Goal: Transaction & Acquisition: Purchase product/service

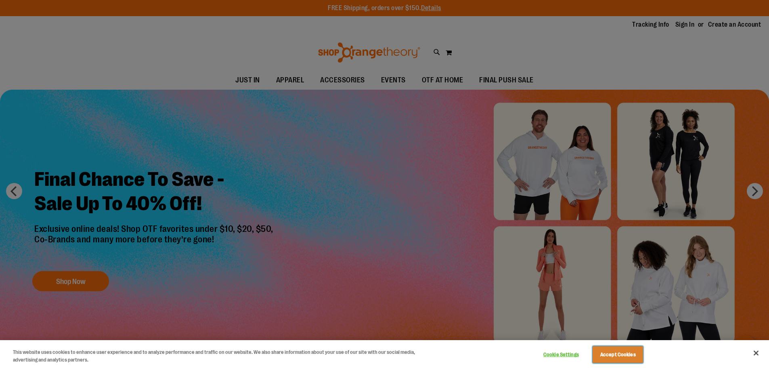
click at [615, 357] on button "Accept Cookies" at bounding box center [617, 354] width 50 height 17
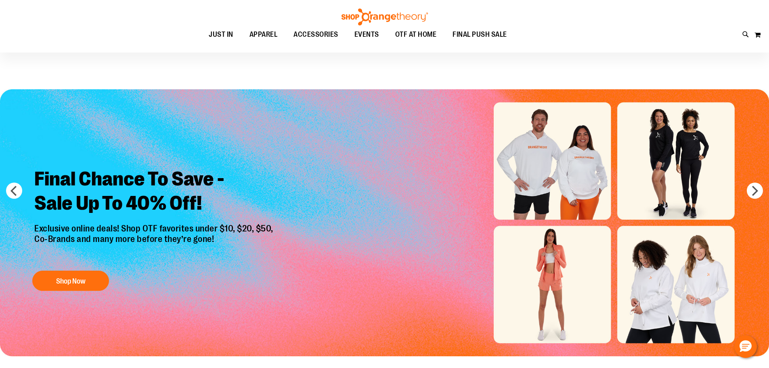
scroll to position [40, 0]
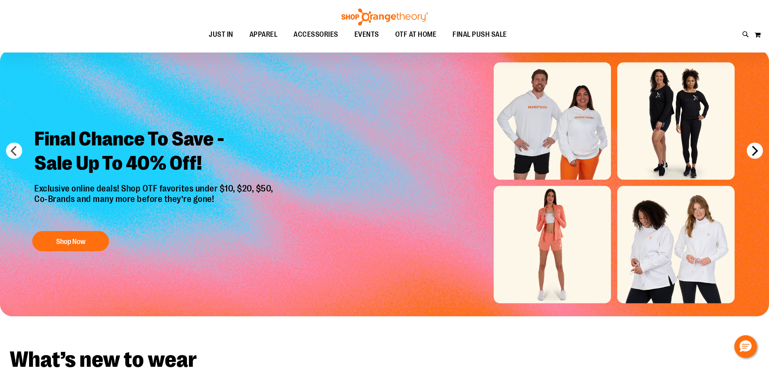
click at [756, 151] on button "next" at bounding box center [754, 150] width 16 height 16
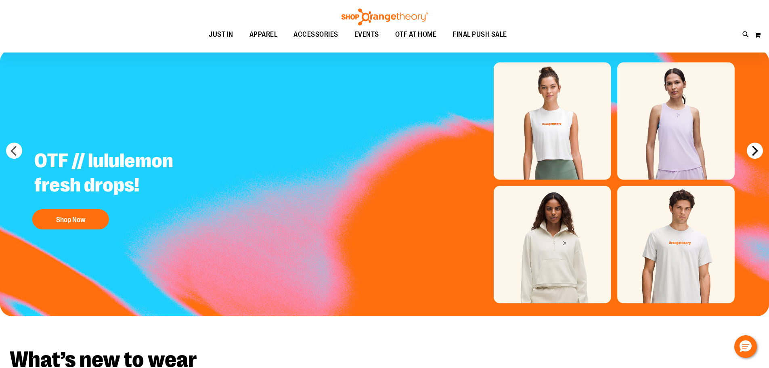
click at [756, 151] on button "next" at bounding box center [754, 150] width 16 height 16
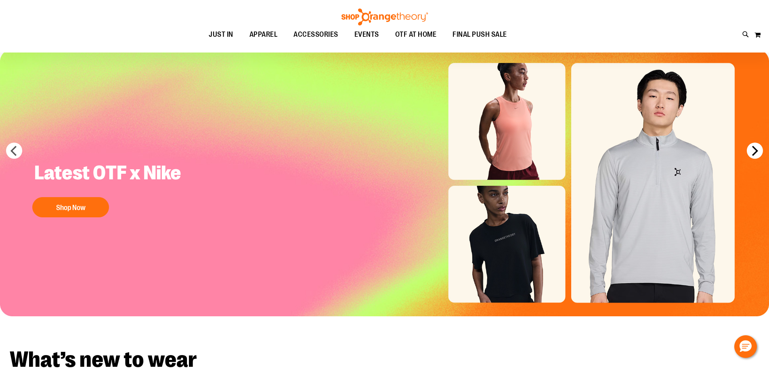
click at [756, 151] on button "next" at bounding box center [754, 150] width 16 height 16
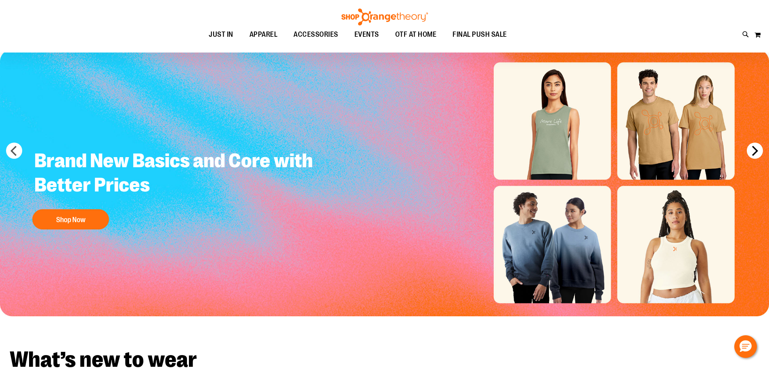
click at [756, 151] on button "next" at bounding box center [754, 150] width 16 height 16
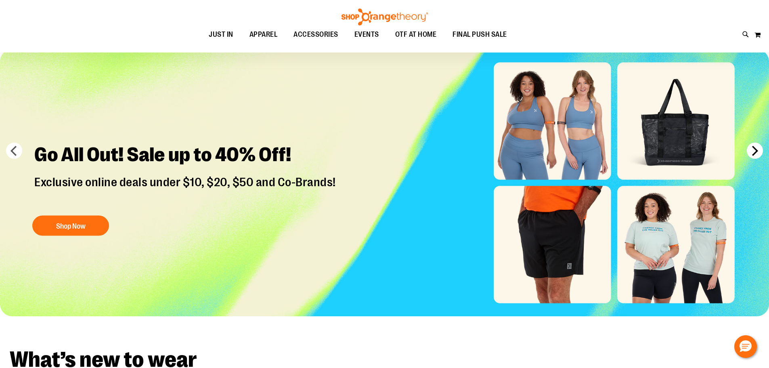
click at [756, 151] on button "next" at bounding box center [754, 150] width 16 height 16
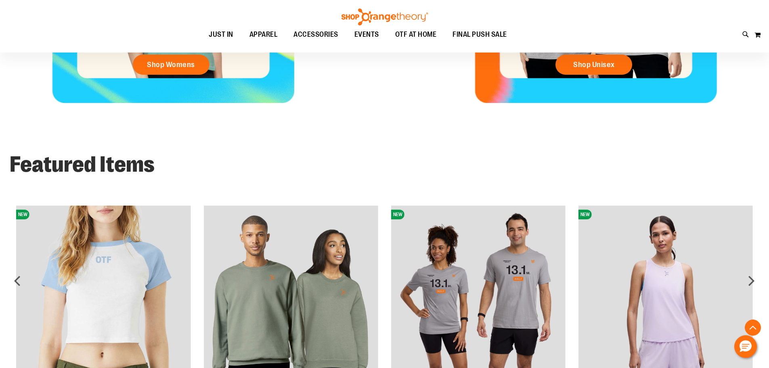
scroll to position [566, 0]
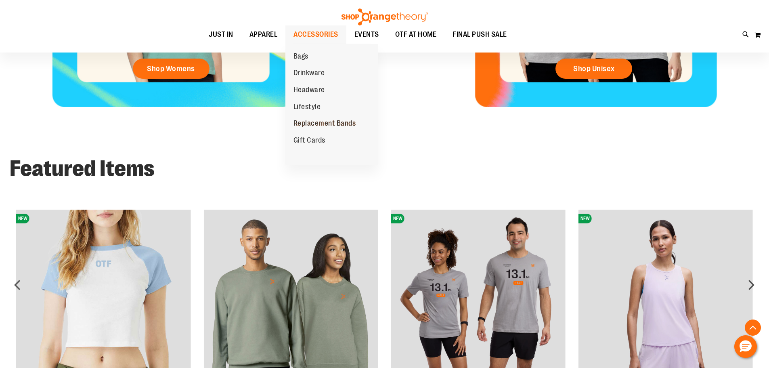
click at [312, 122] on span "Replacement Bands" at bounding box center [324, 124] width 63 height 10
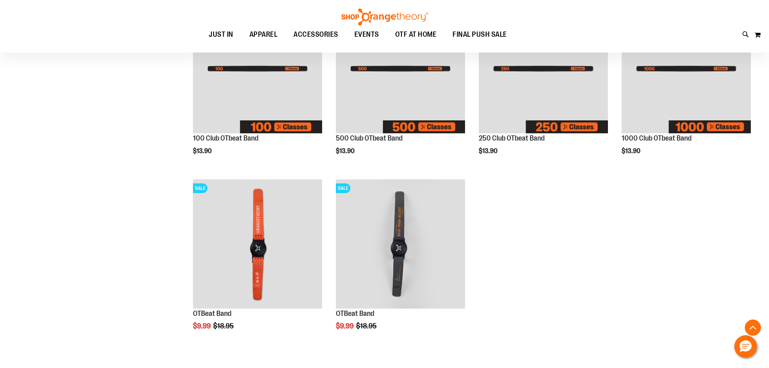
scroll to position [161, 0]
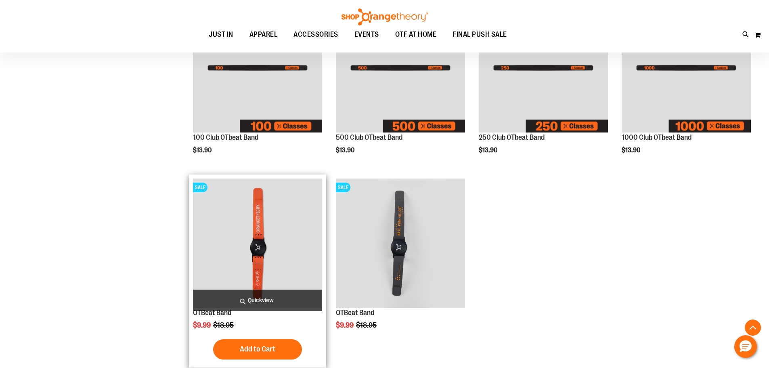
click at [241, 241] on img "product" at bounding box center [257, 242] width 129 height 129
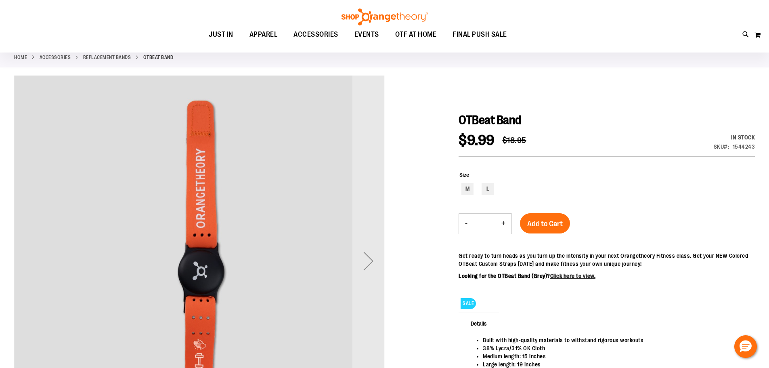
scroll to position [40, 0]
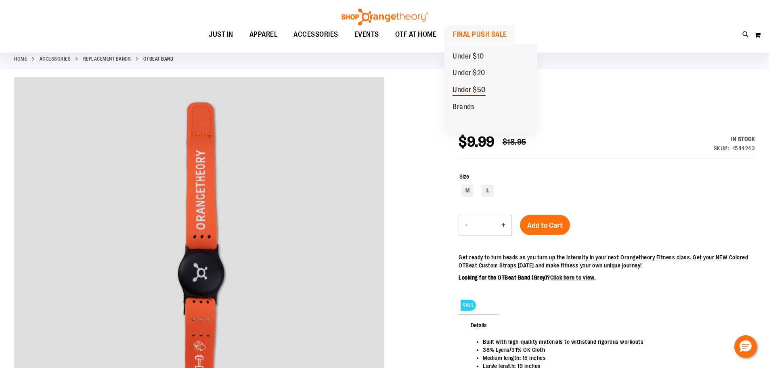
click at [466, 89] on span "Under $50" at bounding box center [468, 91] width 33 height 10
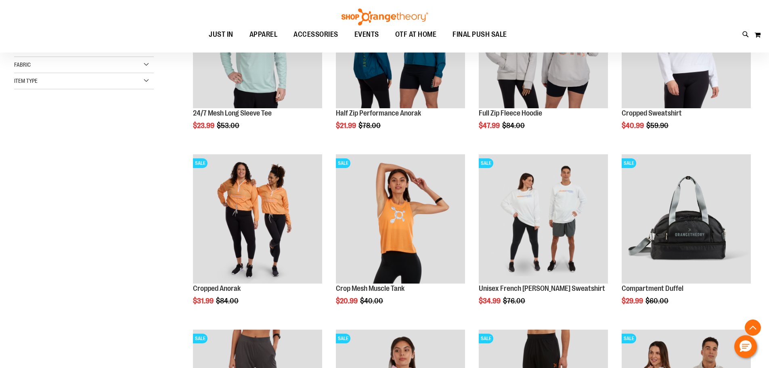
scroll to position [201, 0]
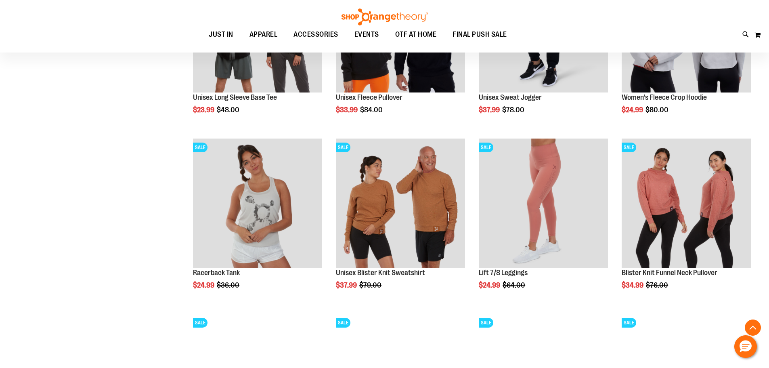
scroll to position [766, 0]
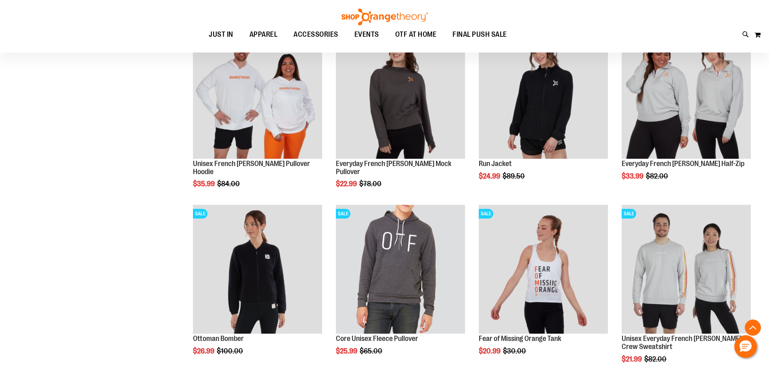
scroll to position [1412, 0]
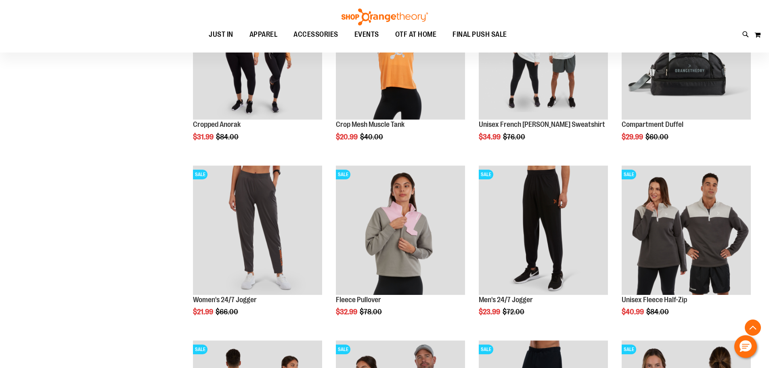
scroll to position [363, 0]
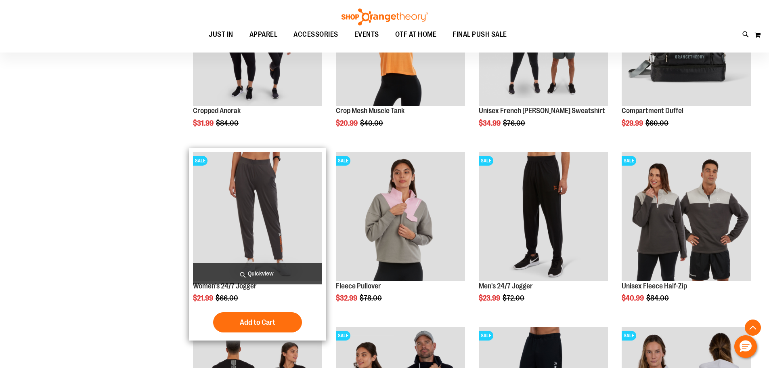
click at [275, 196] on img "product" at bounding box center [257, 216] width 129 height 129
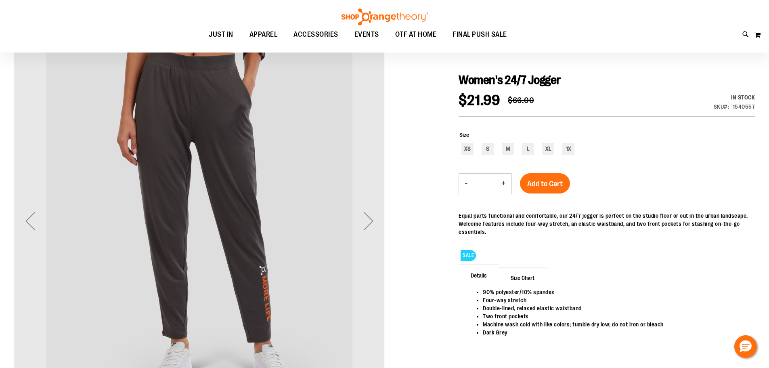
scroll to position [80, 0]
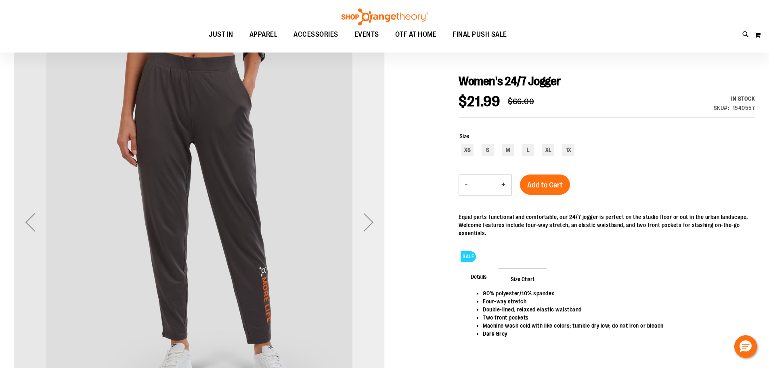
click at [370, 222] on div "Next" at bounding box center [368, 222] width 32 height 32
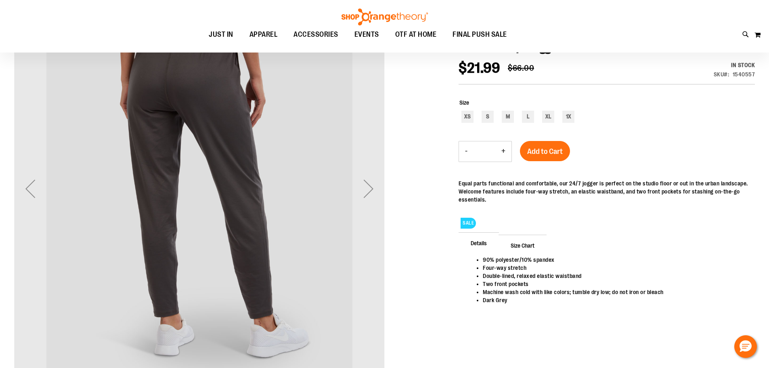
scroll to position [121, 0]
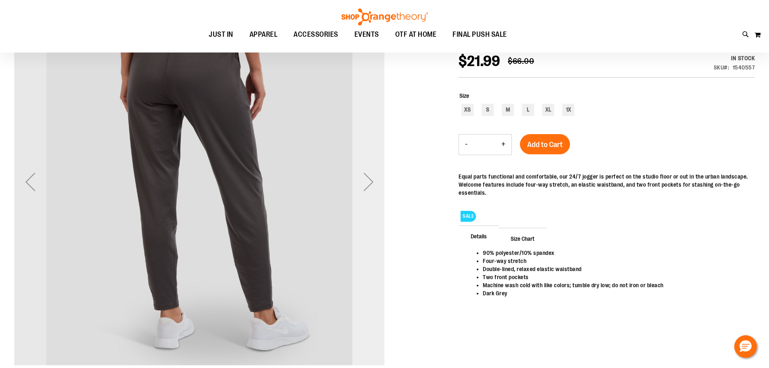
click at [370, 182] on div "Next" at bounding box center [368, 181] width 32 height 32
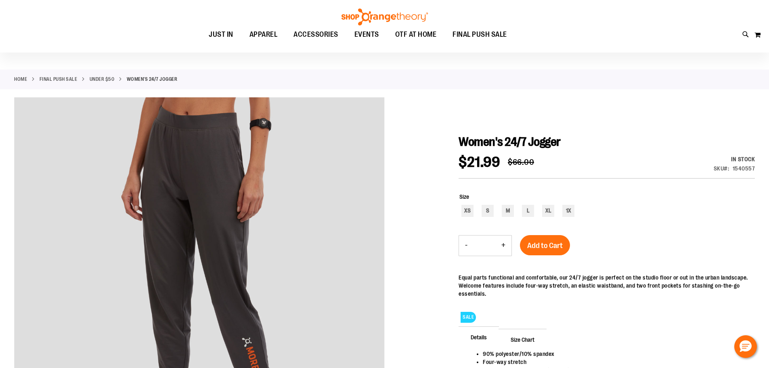
scroll to position [40, 0]
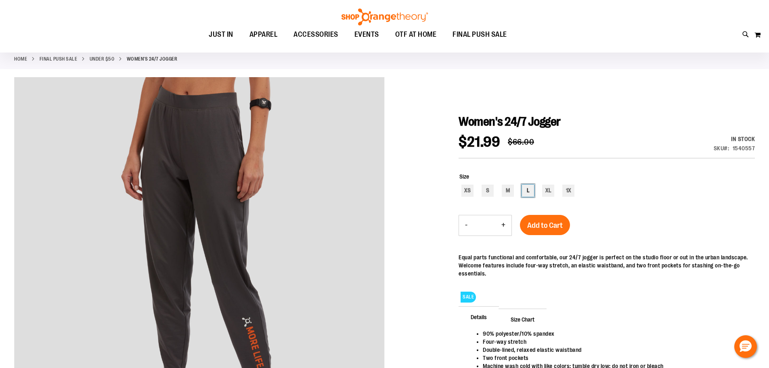
click at [526, 191] on div "L" at bounding box center [528, 190] width 12 height 12
type input "***"
click at [544, 224] on span "Add to Cart" at bounding box center [545, 225] width 36 height 9
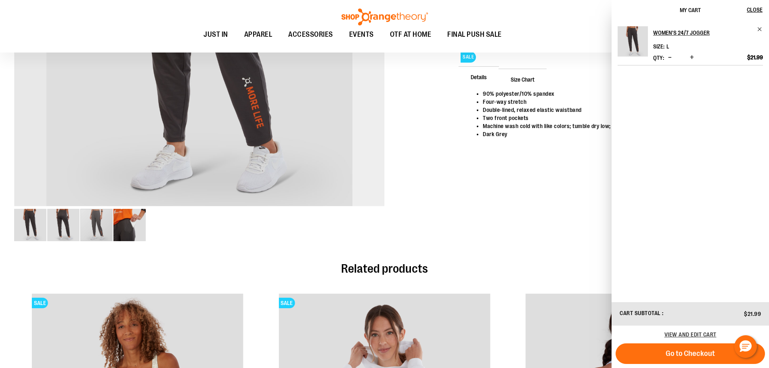
scroll to position [282, 0]
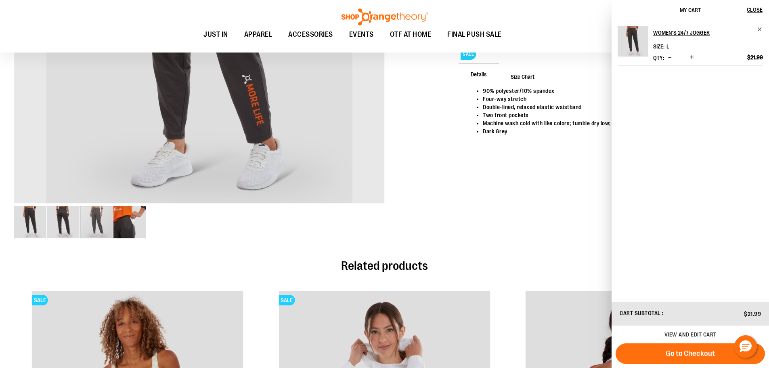
click at [136, 222] on img "image 4 of 4" at bounding box center [129, 222] width 32 height 32
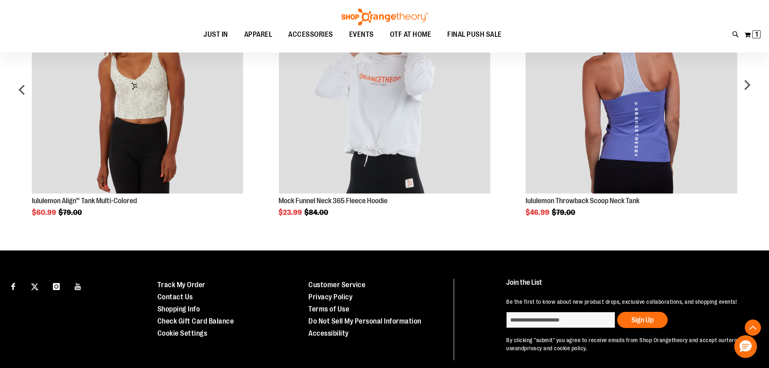
scroll to position [605, 0]
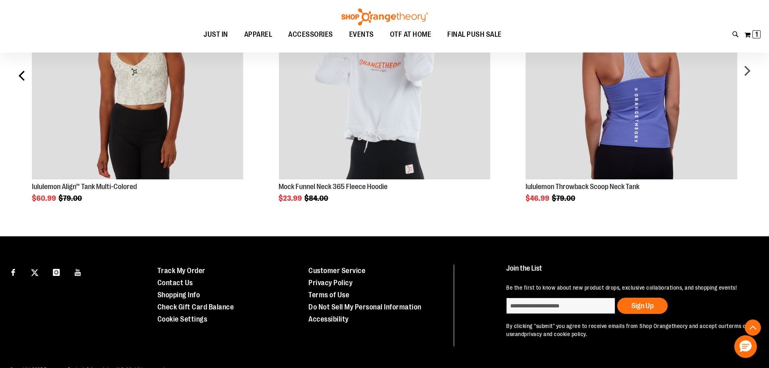
click at [23, 73] on div "prev" at bounding box center [22, 79] width 16 height 246
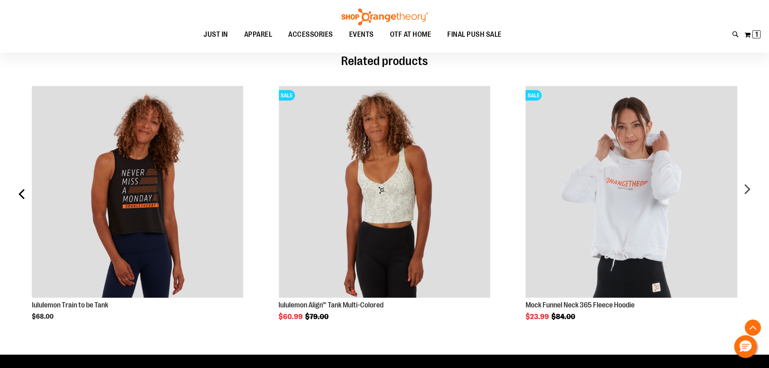
scroll to position [484, 0]
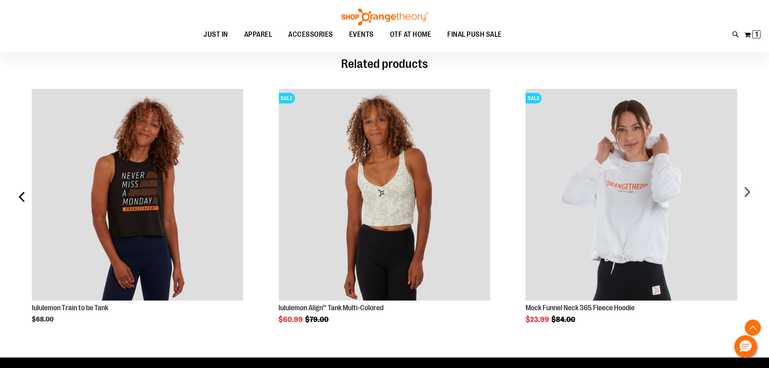
click at [20, 196] on div "prev" at bounding box center [22, 200] width 16 height 246
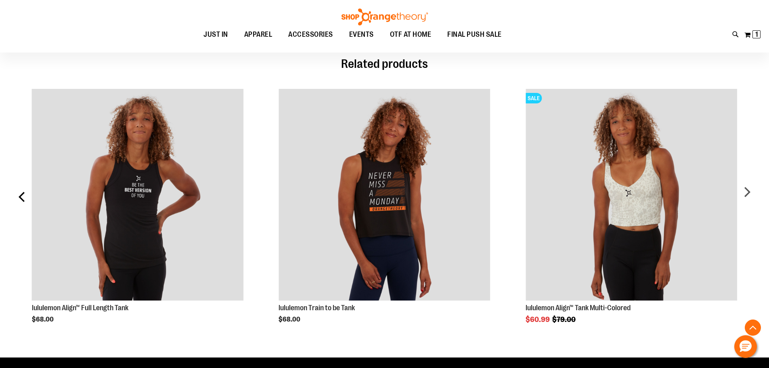
click at [20, 196] on div "prev" at bounding box center [22, 200] width 16 height 246
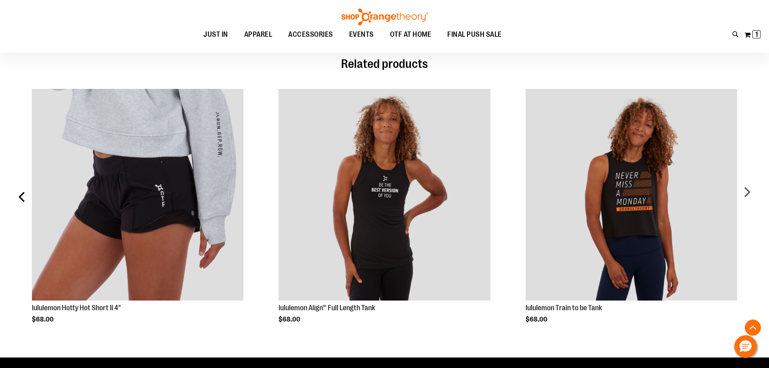
click at [20, 197] on div "prev" at bounding box center [22, 200] width 16 height 246
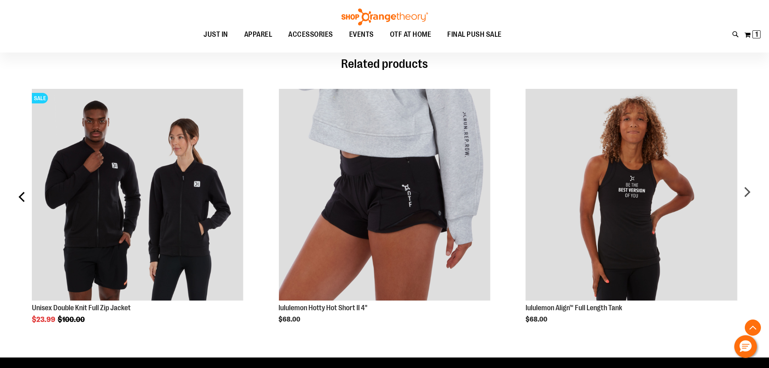
click at [20, 197] on div "prev" at bounding box center [22, 200] width 16 height 246
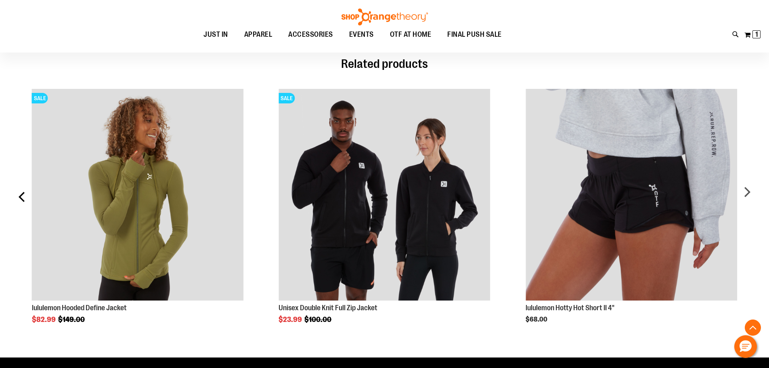
click at [20, 197] on div "prev" at bounding box center [22, 200] width 16 height 246
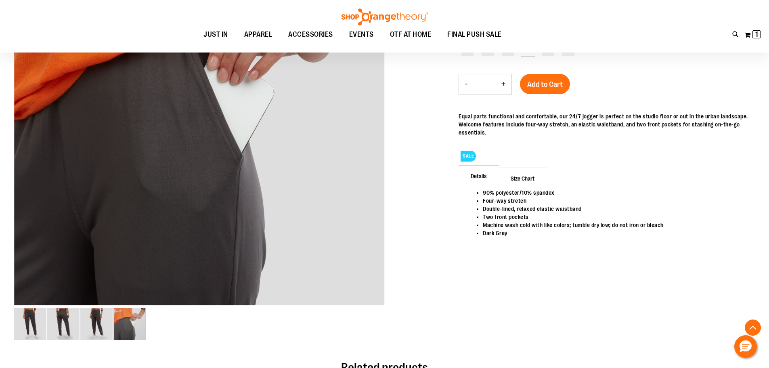
scroll to position [161, 0]
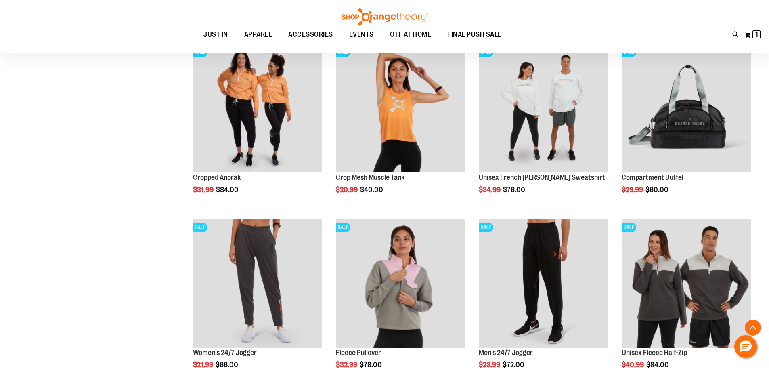
scroll to position [347, 0]
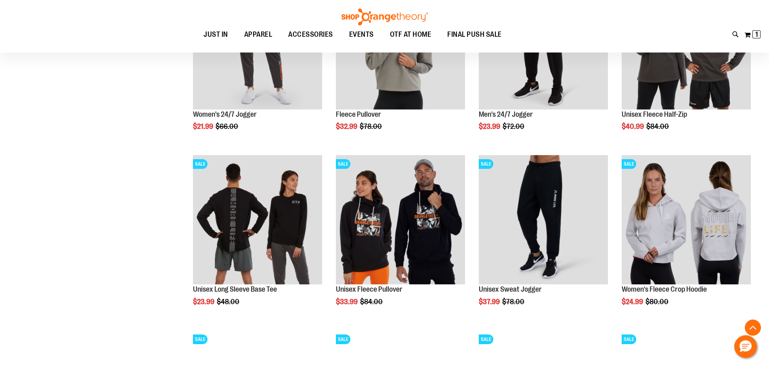
scroll to position [548, 0]
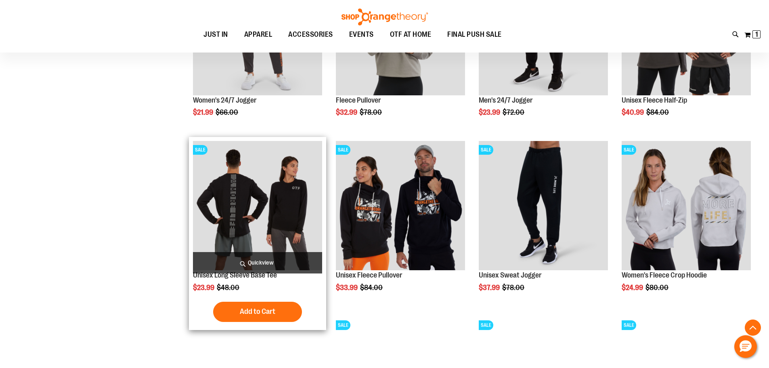
click at [244, 194] on img "product" at bounding box center [257, 205] width 129 height 129
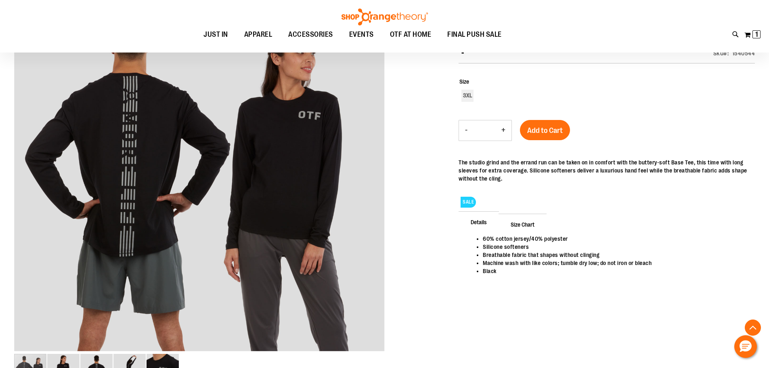
scroll to position [121, 0]
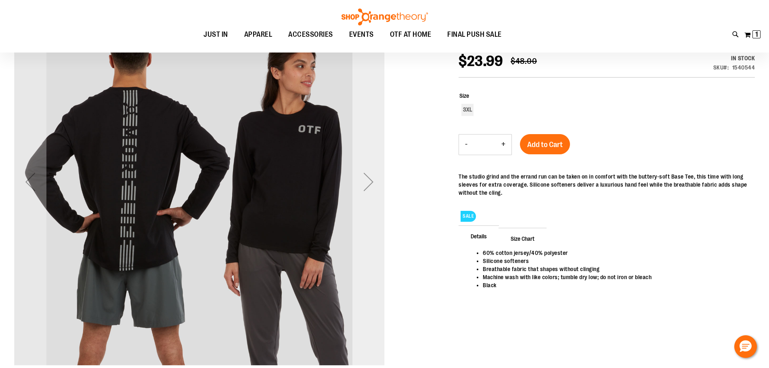
click at [371, 181] on div "Next" at bounding box center [368, 181] width 32 height 32
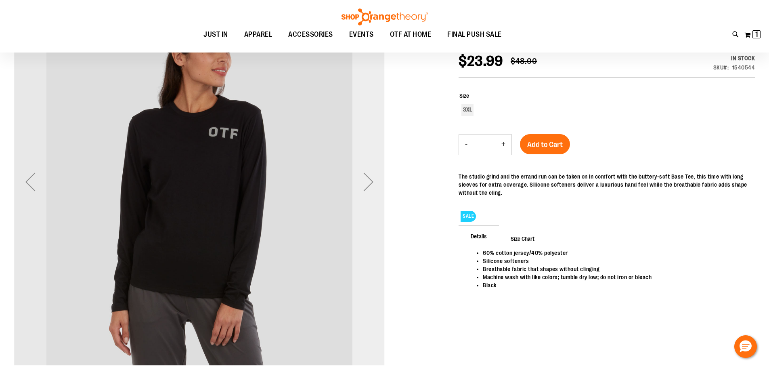
click at [371, 181] on div "Next" at bounding box center [368, 181] width 32 height 32
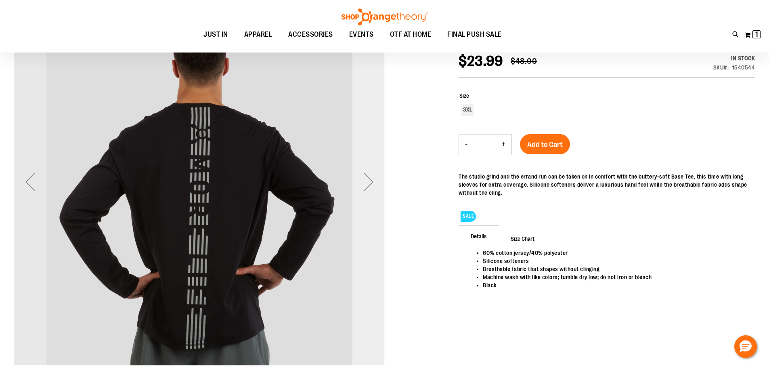
click at [371, 181] on div "Next" at bounding box center [368, 181] width 32 height 32
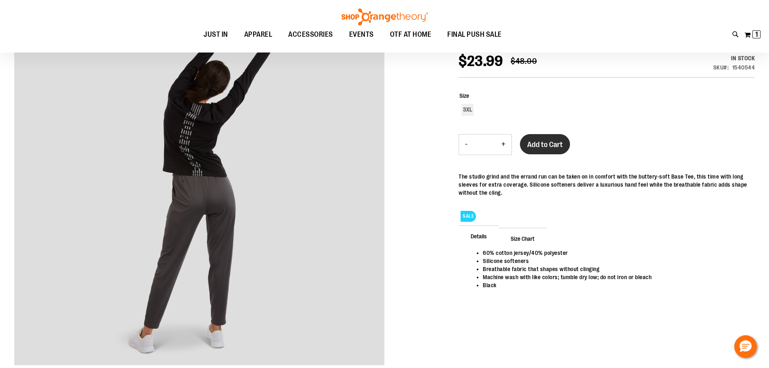
click at [550, 147] on span "Add to Cart" at bounding box center [545, 144] width 36 height 9
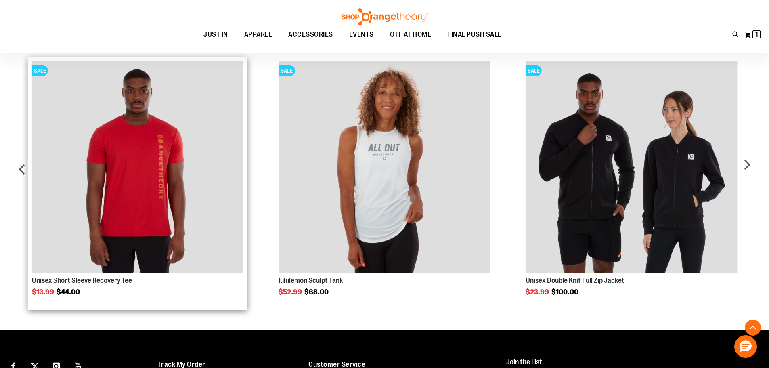
scroll to position [512, 0]
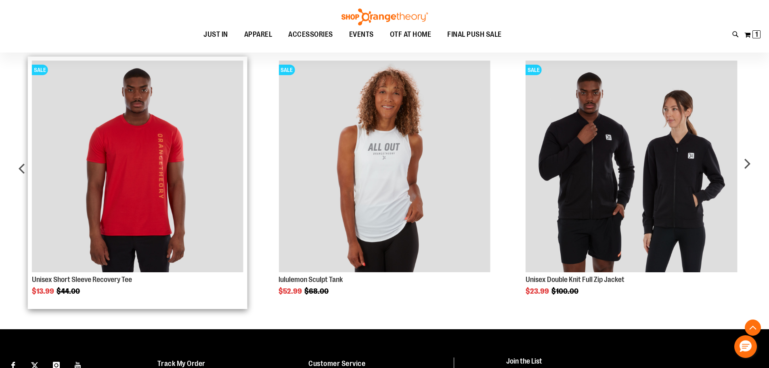
click at [142, 195] on img "Product Page Link" at bounding box center [137, 166] width 211 height 211
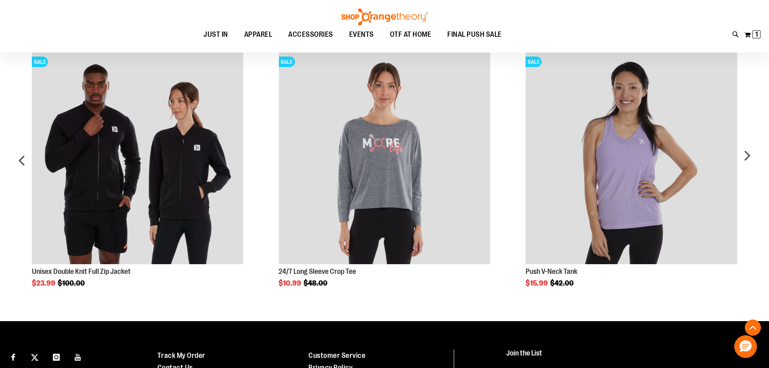
scroll to position [605, 0]
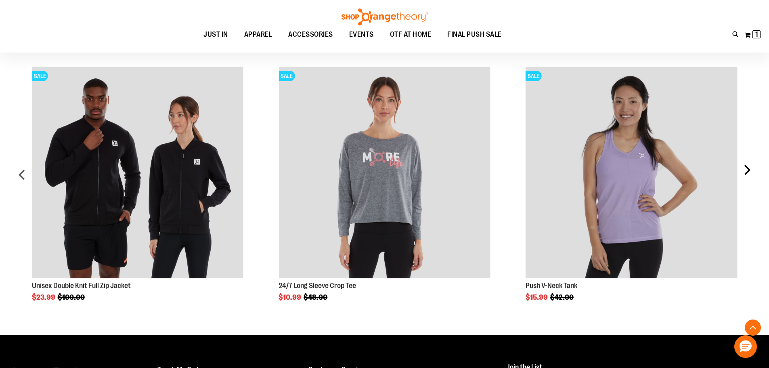
click at [749, 173] on div "next" at bounding box center [746, 177] width 16 height 246
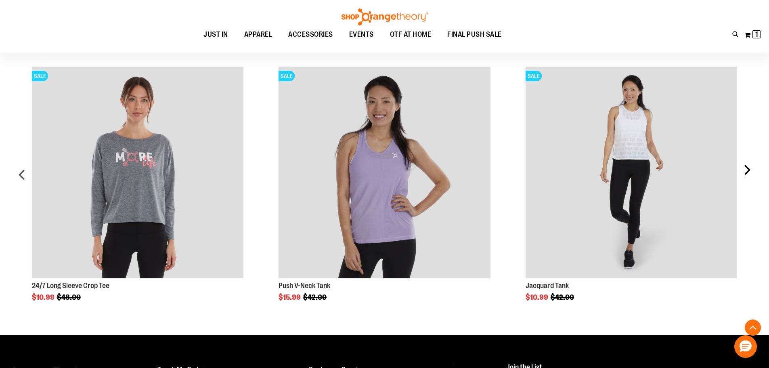
click at [749, 173] on div "next" at bounding box center [746, 177] width 16 height 246
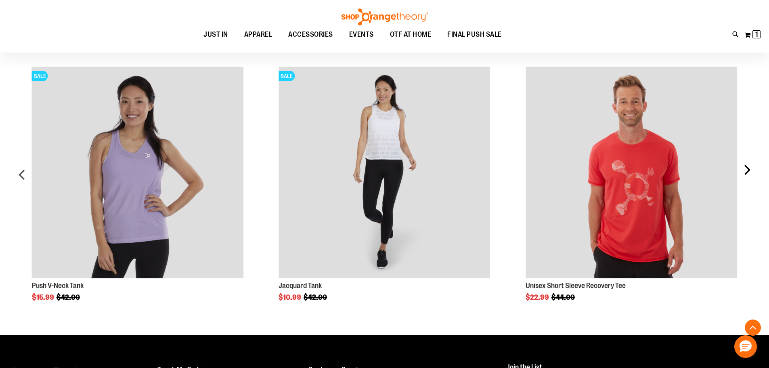
click at [749, 173] on div "next" at bounding box center [746, 177] width 16 height 246
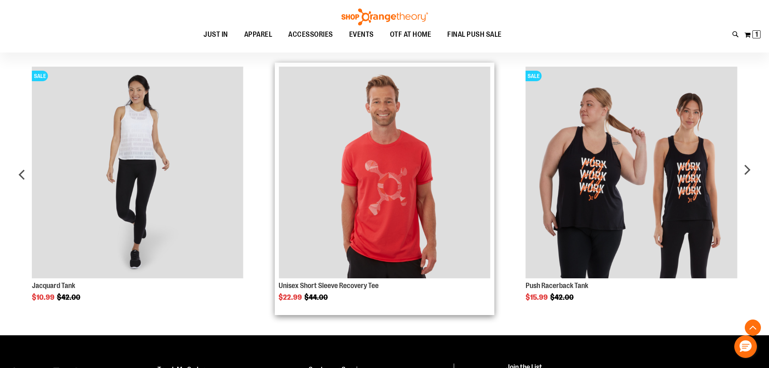
click at [380, 200] on img "Product Page Link" at bounding box center [383, 172] width 211 height 211
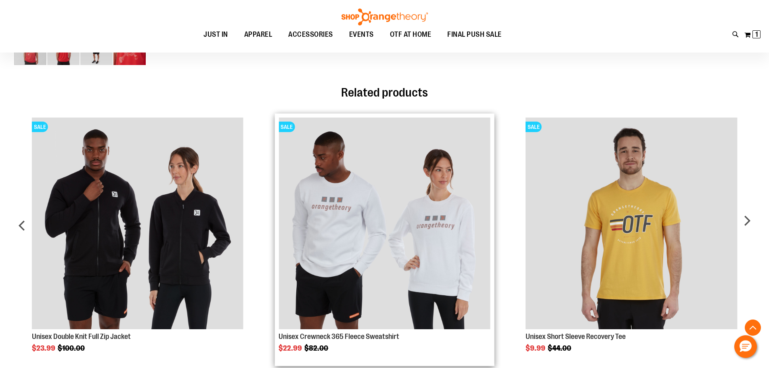
scroll to position [484, 0]
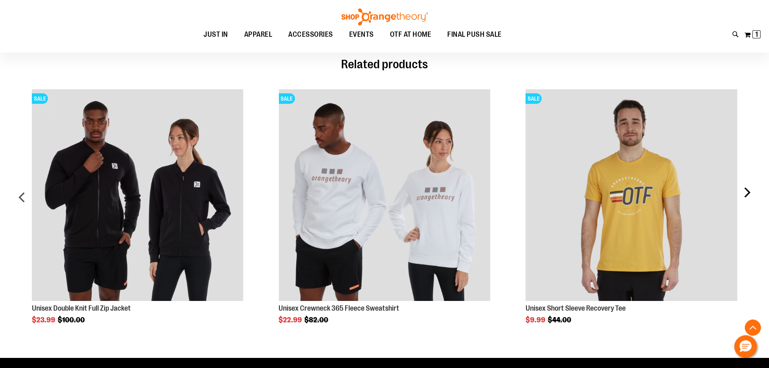
click at [748, 194] on div "next" at bounding box center [746, 200] width 16 height 246
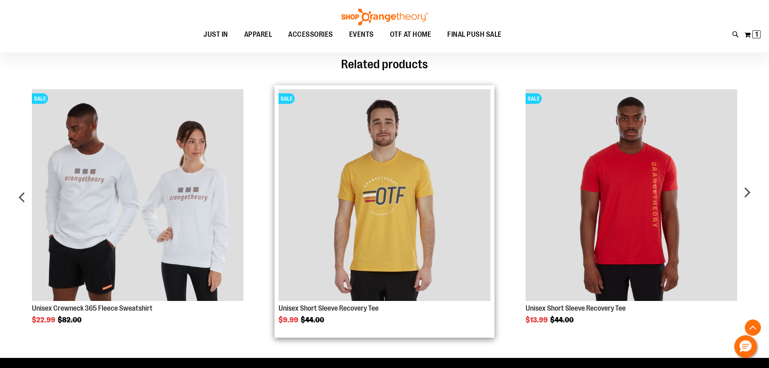
click at [379, 203] on img "Product Page Link" at bounding box center [383, 194] width 211 height 211
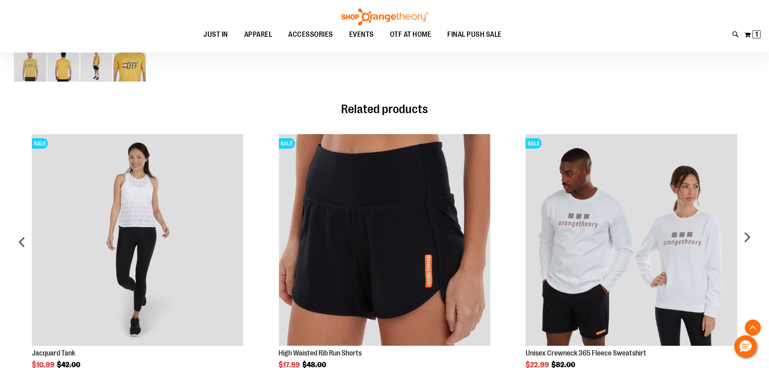
scroll to position [443, 0]
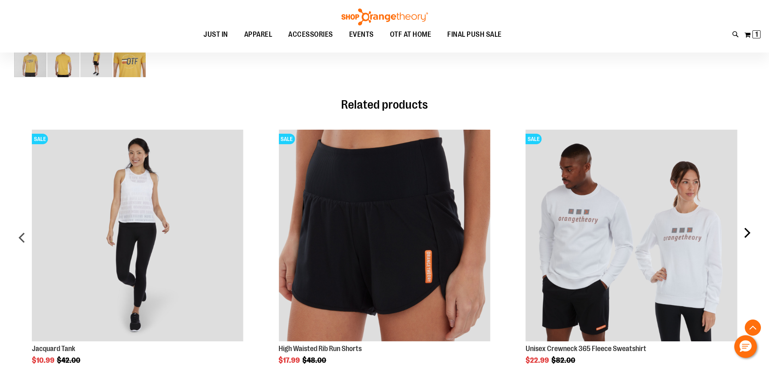
click at [748, 234] on div "next" at bounding box center [746, 240] width 16 height 246
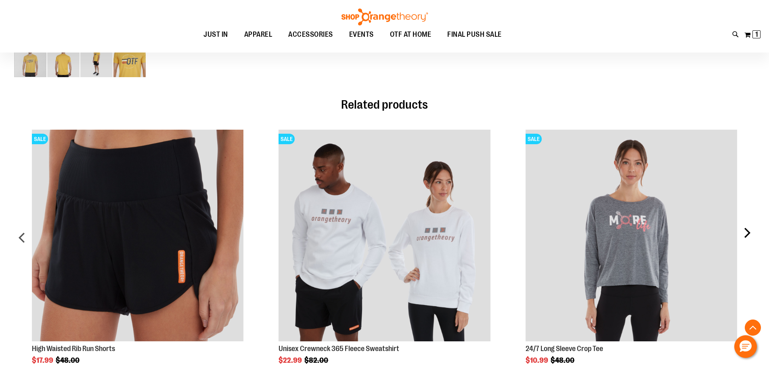
click at [748, 234] on div "next" at bounding box center [746, 240] width 16 height 246
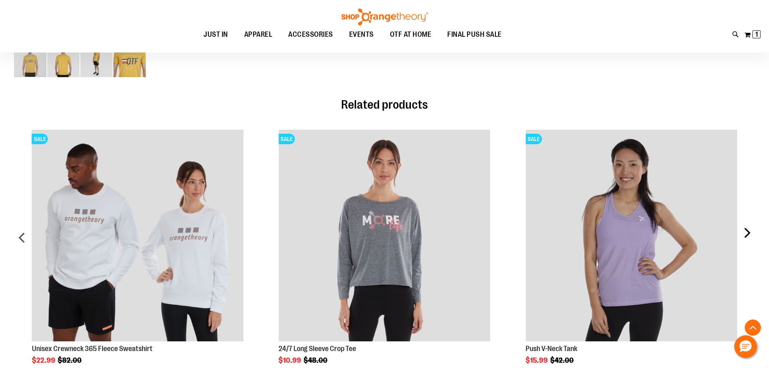
click at [748, 234] on div "next" at bounding box center [746, 240] width 16 height 246
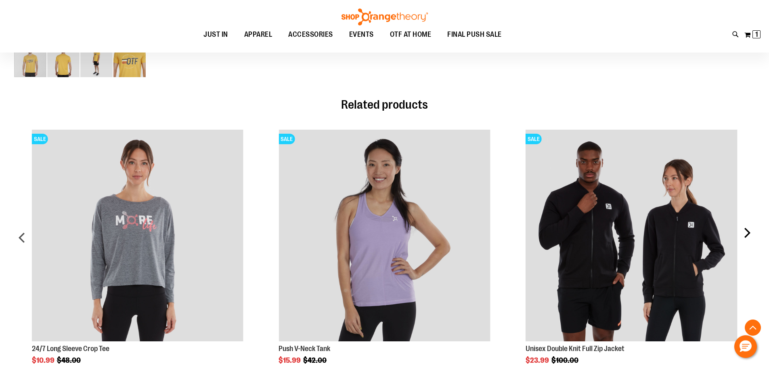
click at [748, 234] on div "next" at bounding box center [746, 240] width 16 height 246
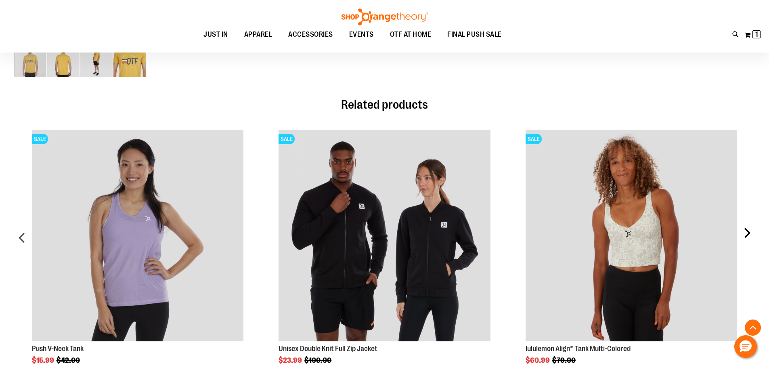
click at [748, 234] on div "next" at bounding box center [746, 240] width 16 height 246
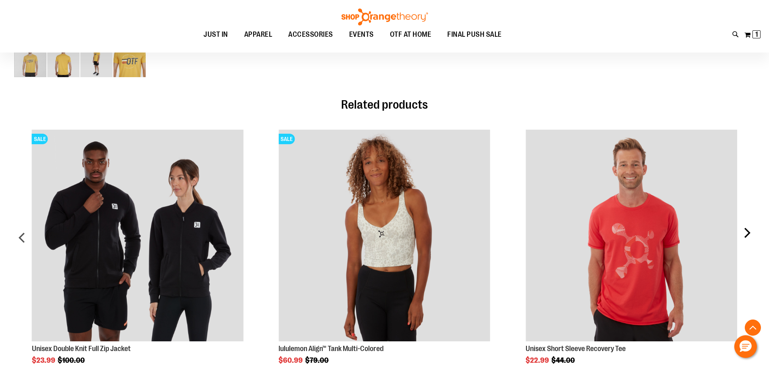
click at [748, 234] on div "next" at bounding box center [746, 240] width 16 height 246
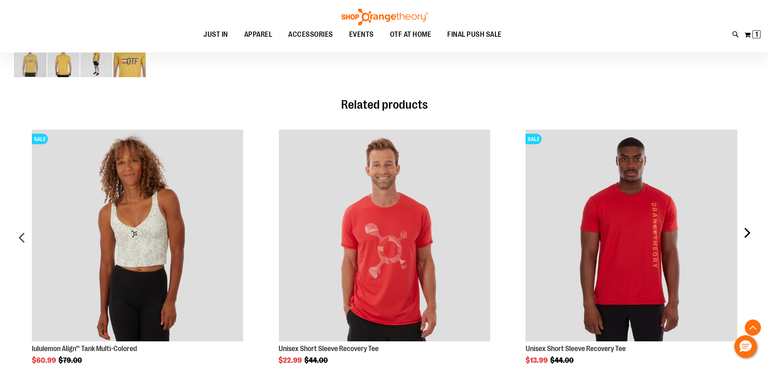
click at [748, 234] on div "next" at bounding box center [746, 240] width 16 height 246
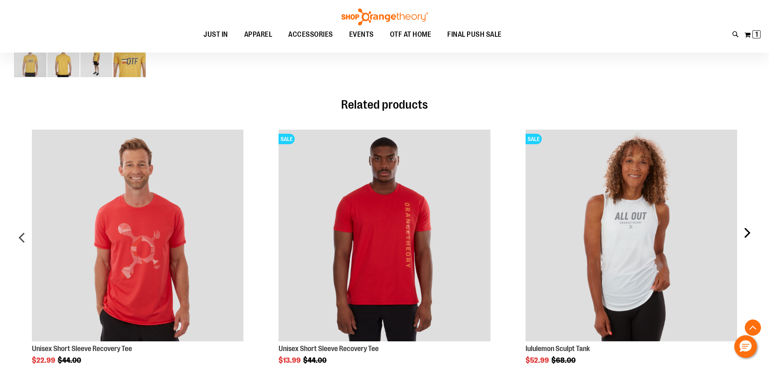
click at [748, 234] on div "next" at bounding box center [746, 240] width 16 height 246
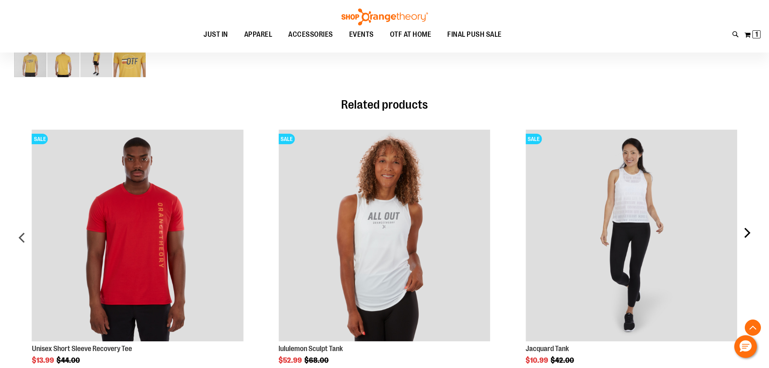
click at [748, 234] on div "next" at bounding box center [746, 240] width 16 height 246
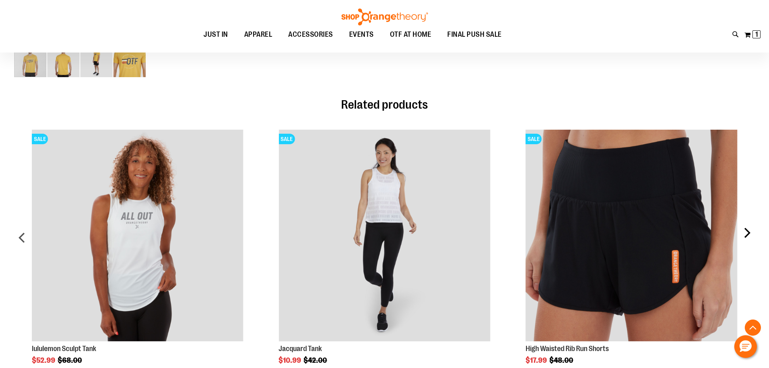
click at [748, 234] on div "next" at bounding box center [746, 240] width 16 height 246
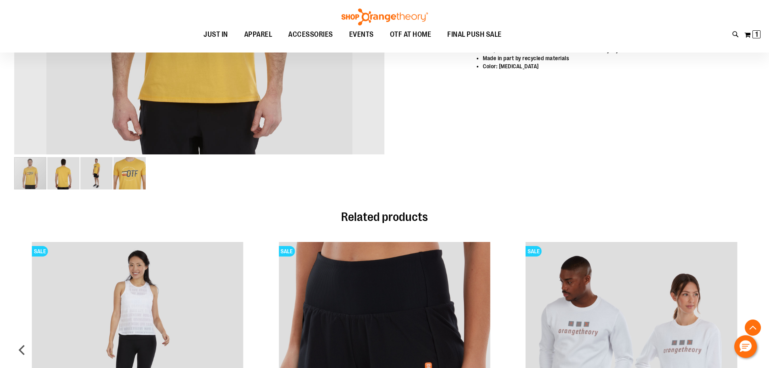
scroll to position [322, 0]
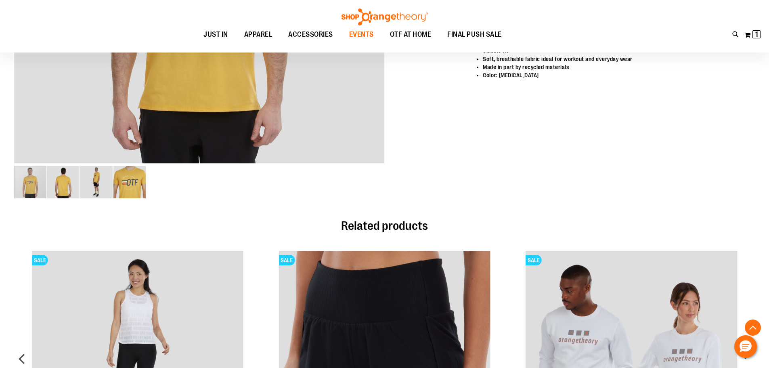
click at [355, 34] on span "EVENTS" at bounding box center [361, 34] width 25 height 18
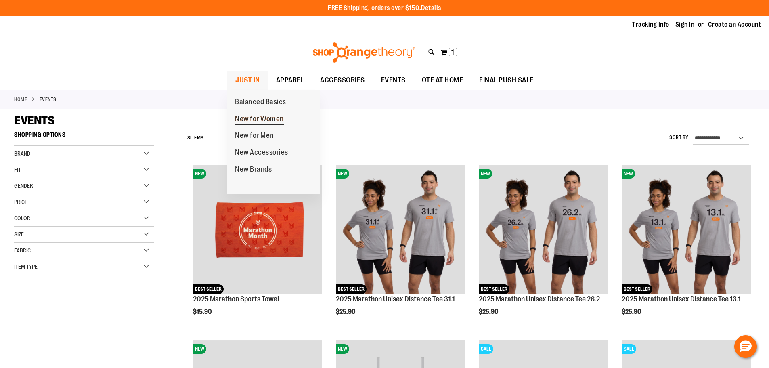
click at [252, 117] on span "New for Women" at bounding box center [259, 120] width 49 height 10
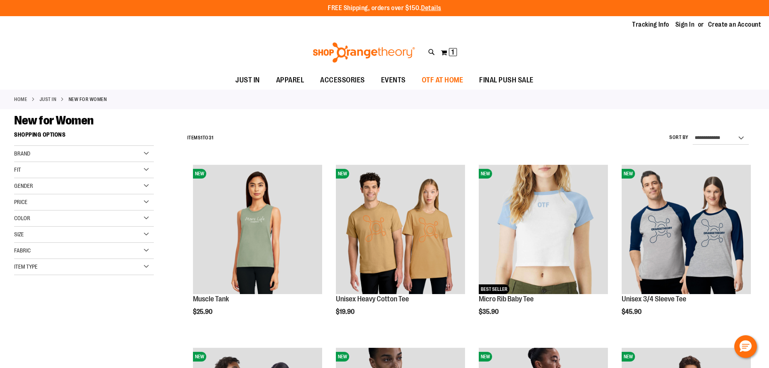
click at [446, 79] on span "OTF AT HOME" at bounding box center [443, 80] width 42 height 18
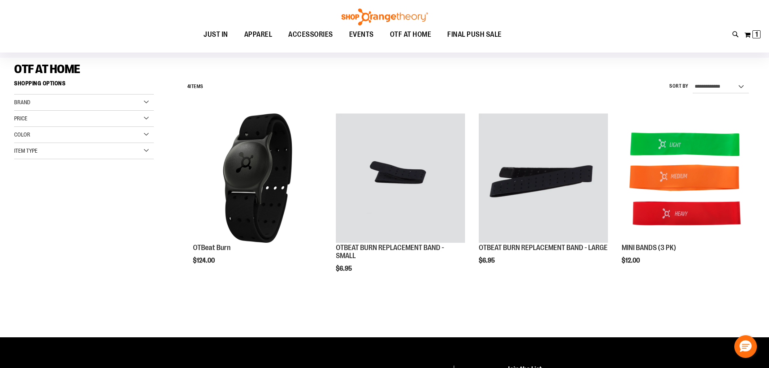
scroll to position [50, 0]
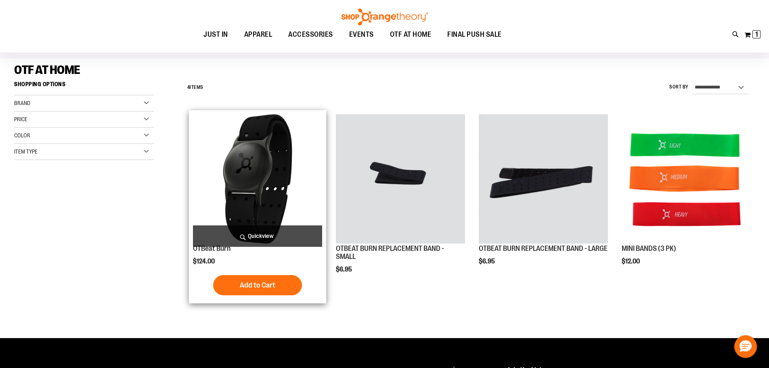
click at [250, 190] on img "product" at bounding box center [257, 178] width 129 height 129
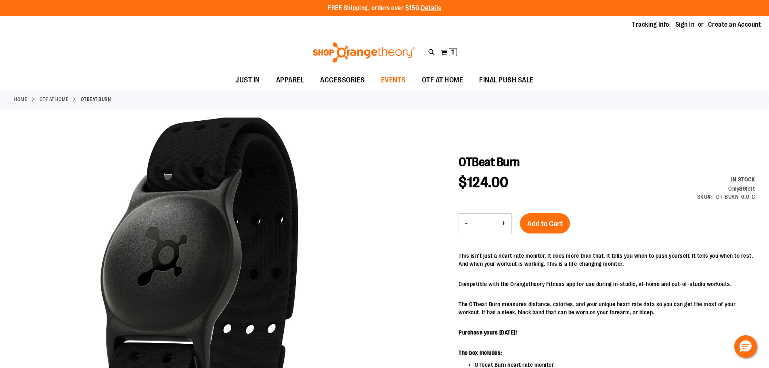
click at [394, 79] on span "EVENTS" at bounding box center [393, 80] width 25 height 18
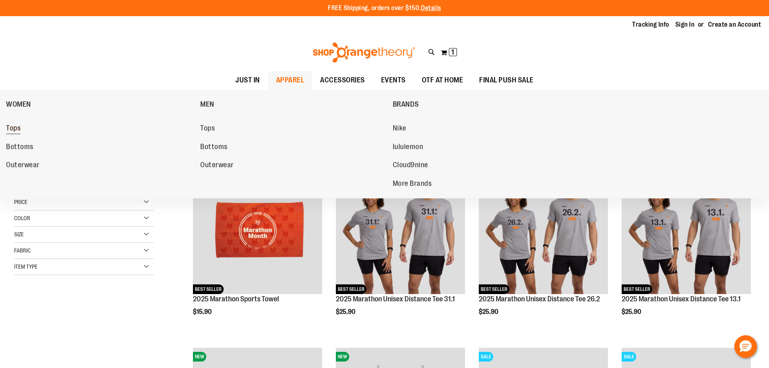
click at [16, 128] on span "Tops" at bounding box center [13, 129] width 15 height 10
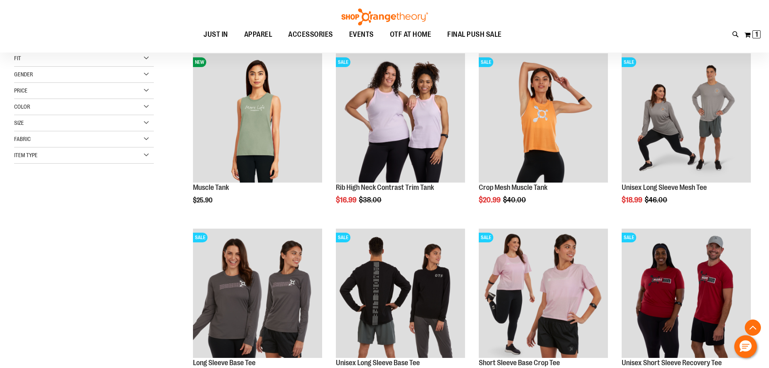
scroll to position [161, 0]
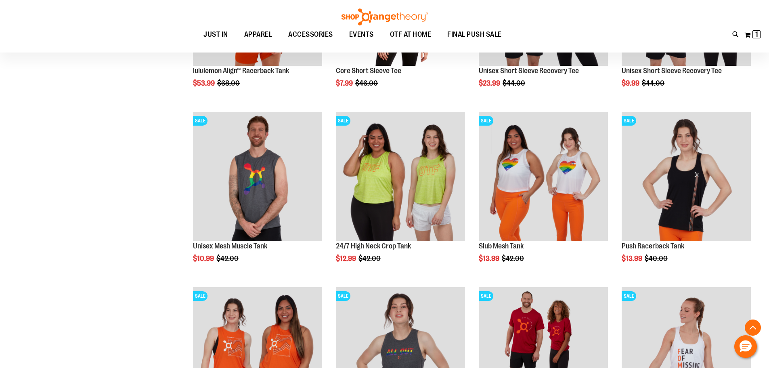
scroll to position [766, 0]
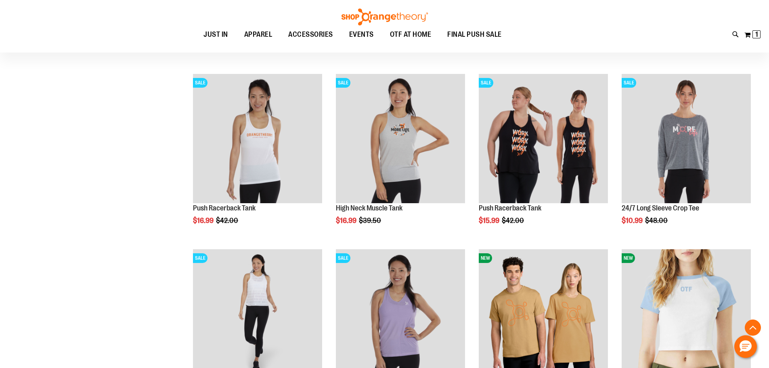
scroll to position [1412, 0]
